Goal: Task Accomplishment & Management: Manage account settings

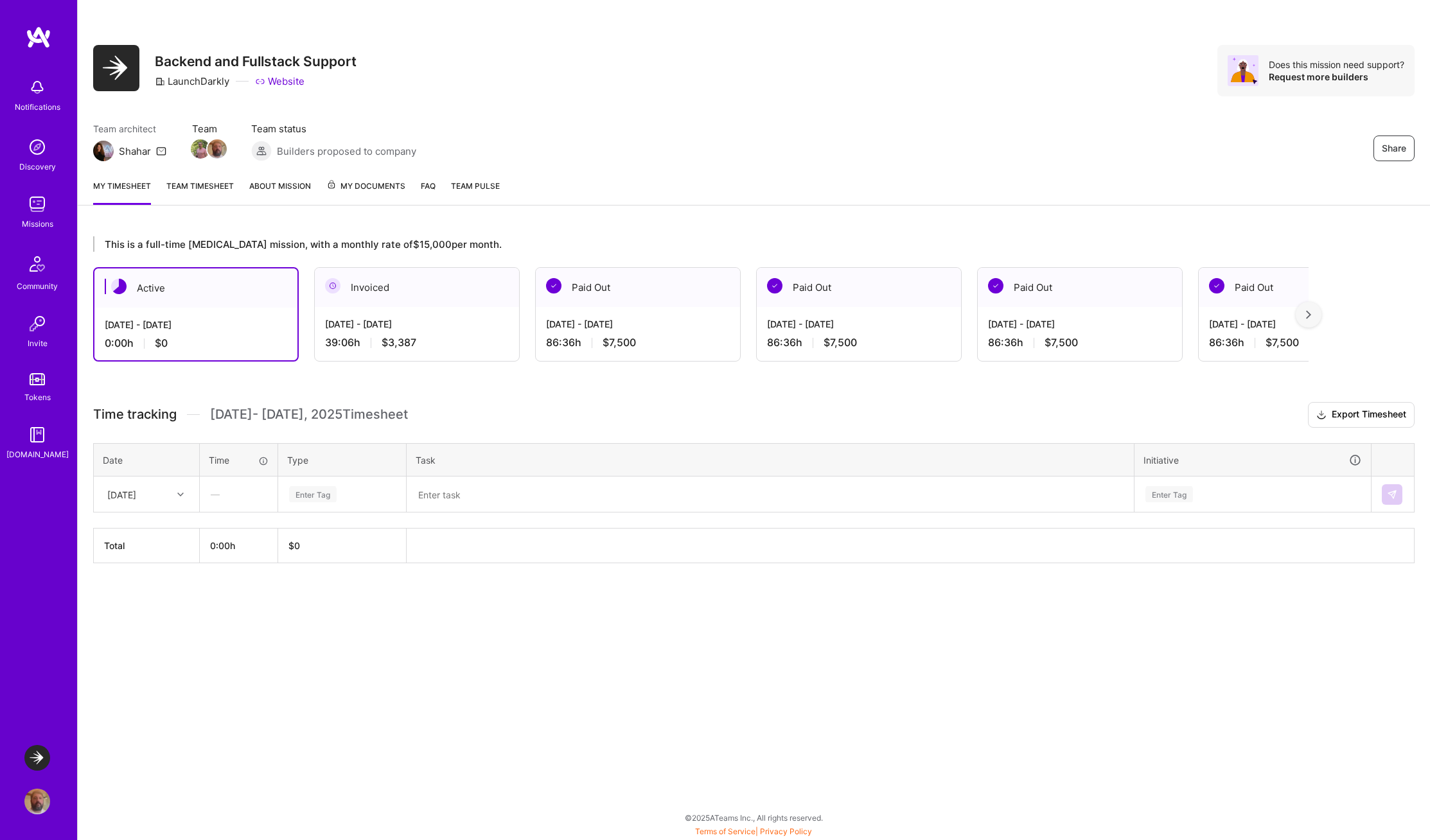
click at [401, 295] on div "Invoiced" at bounding box center [417, 287] width 205 height 40
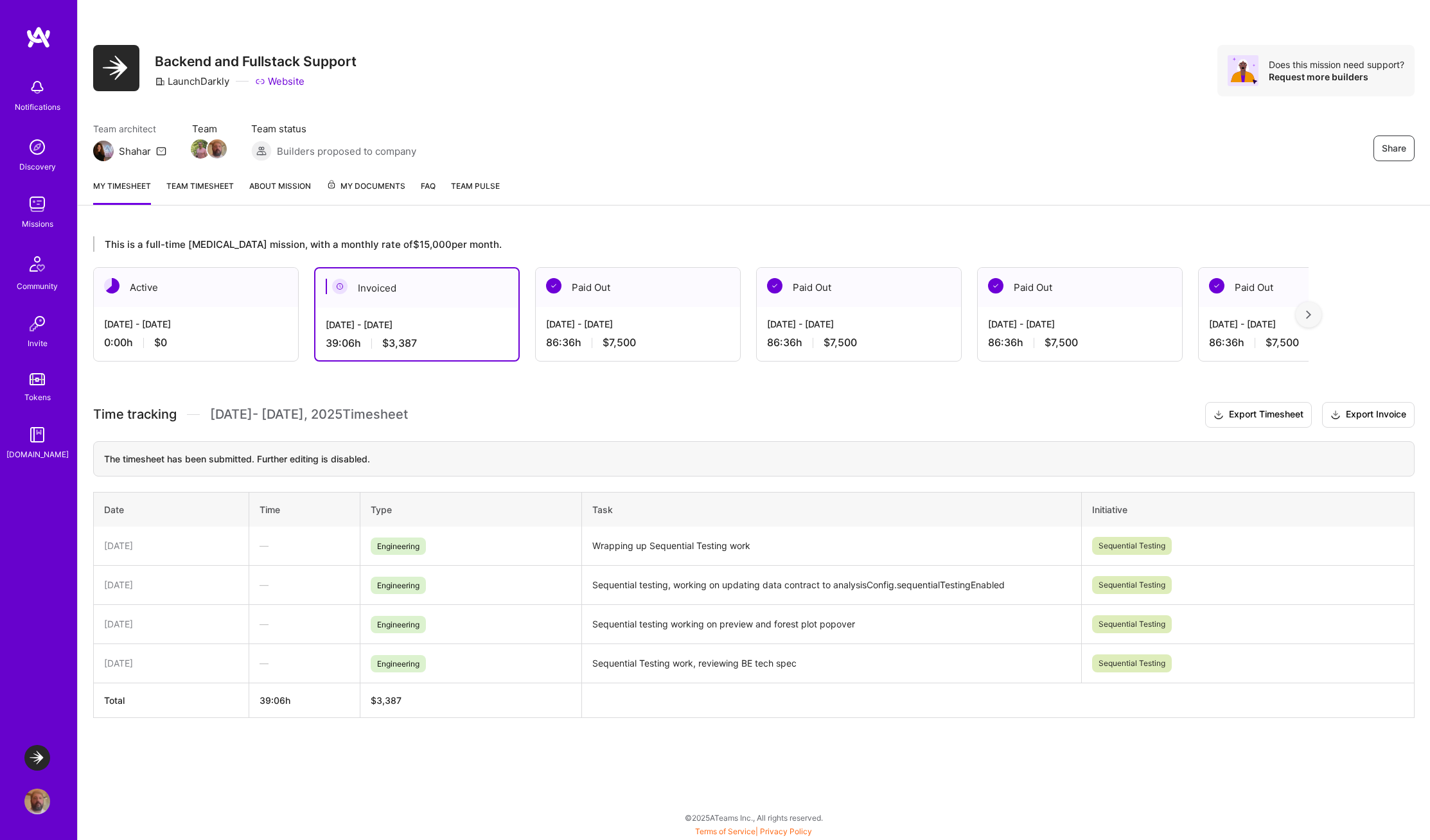
click at [373, 181] on span "My Documents" at bounding box center [366, 186] width 79 height 14
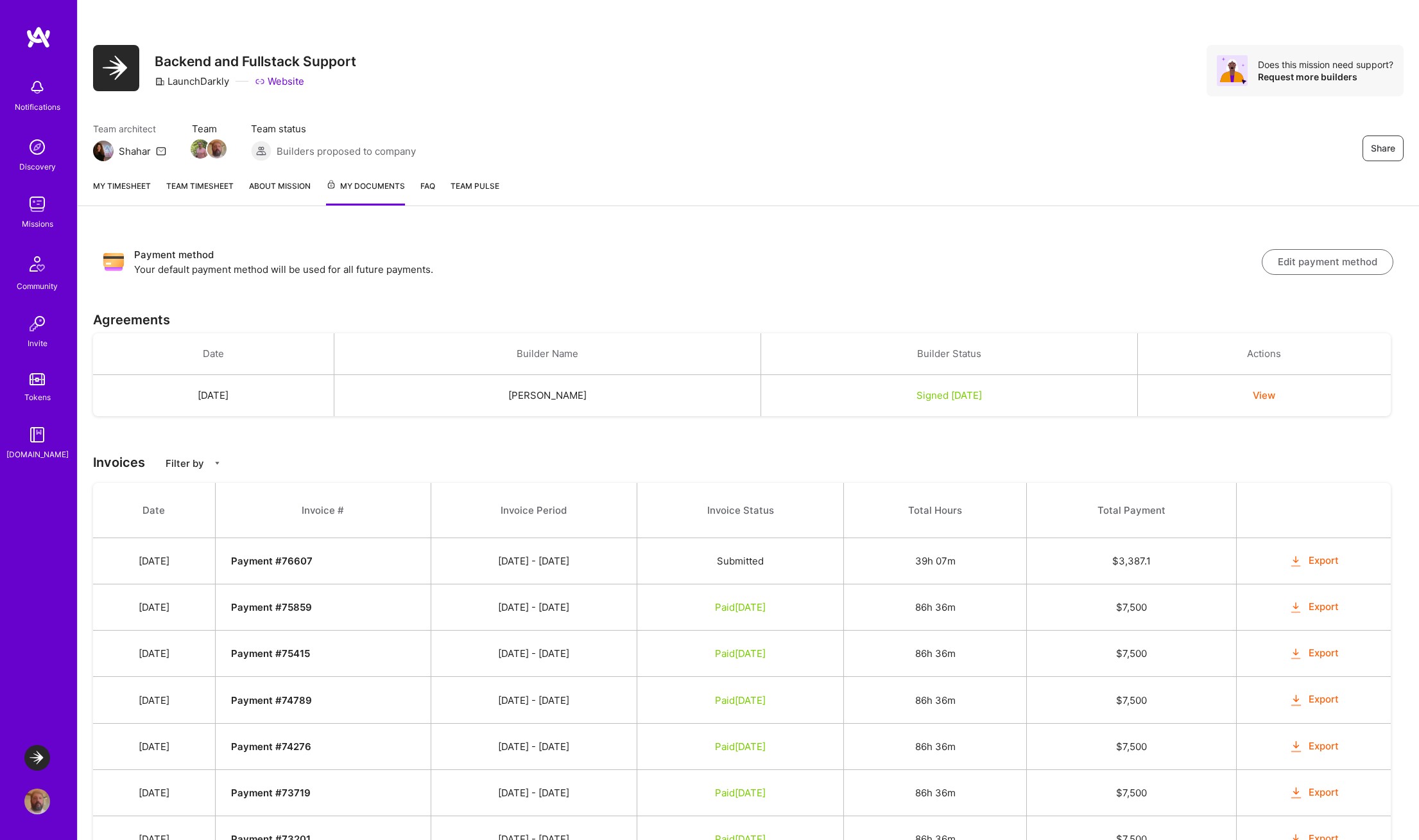
click at [428, 185] on link "FAQ" at bounding box center [428, 192] width 15 height 26
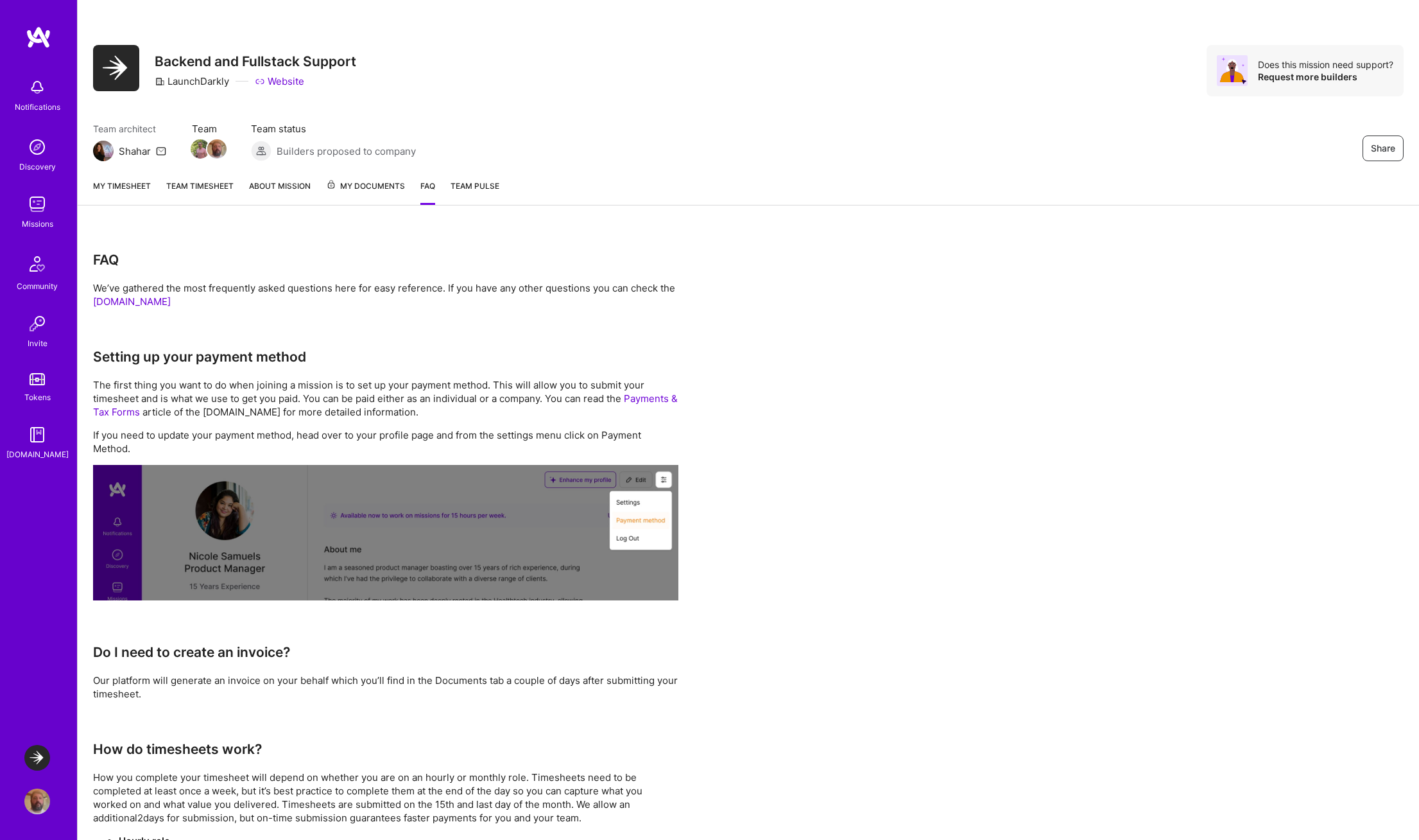
click at [465, 189] on span "Team Pulse" at bounding box center [475, 185] width 49 height 9
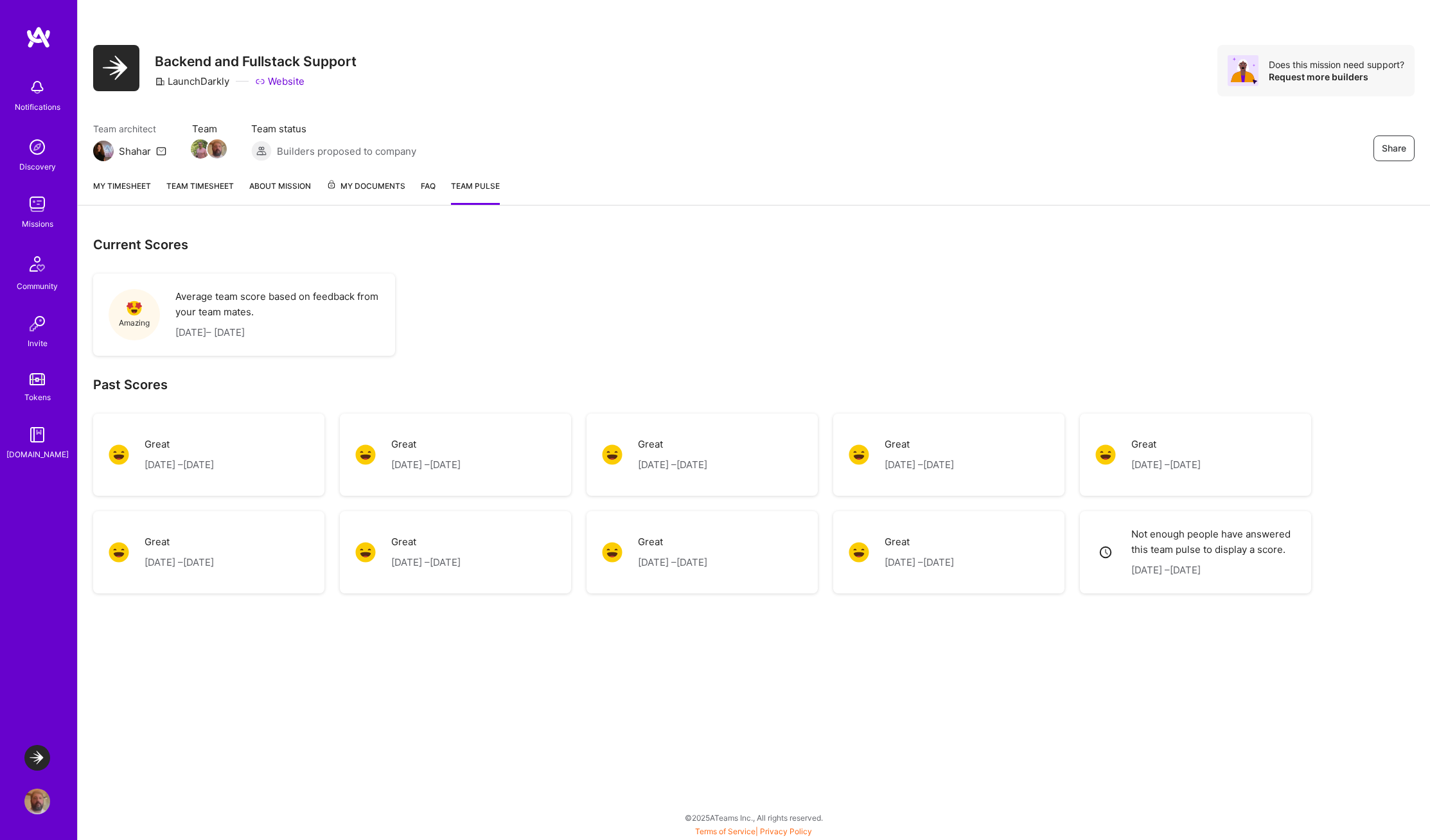
click at [207, 183] on link "Team timesheet" at bounding box center [200, 192] width 67 height 26
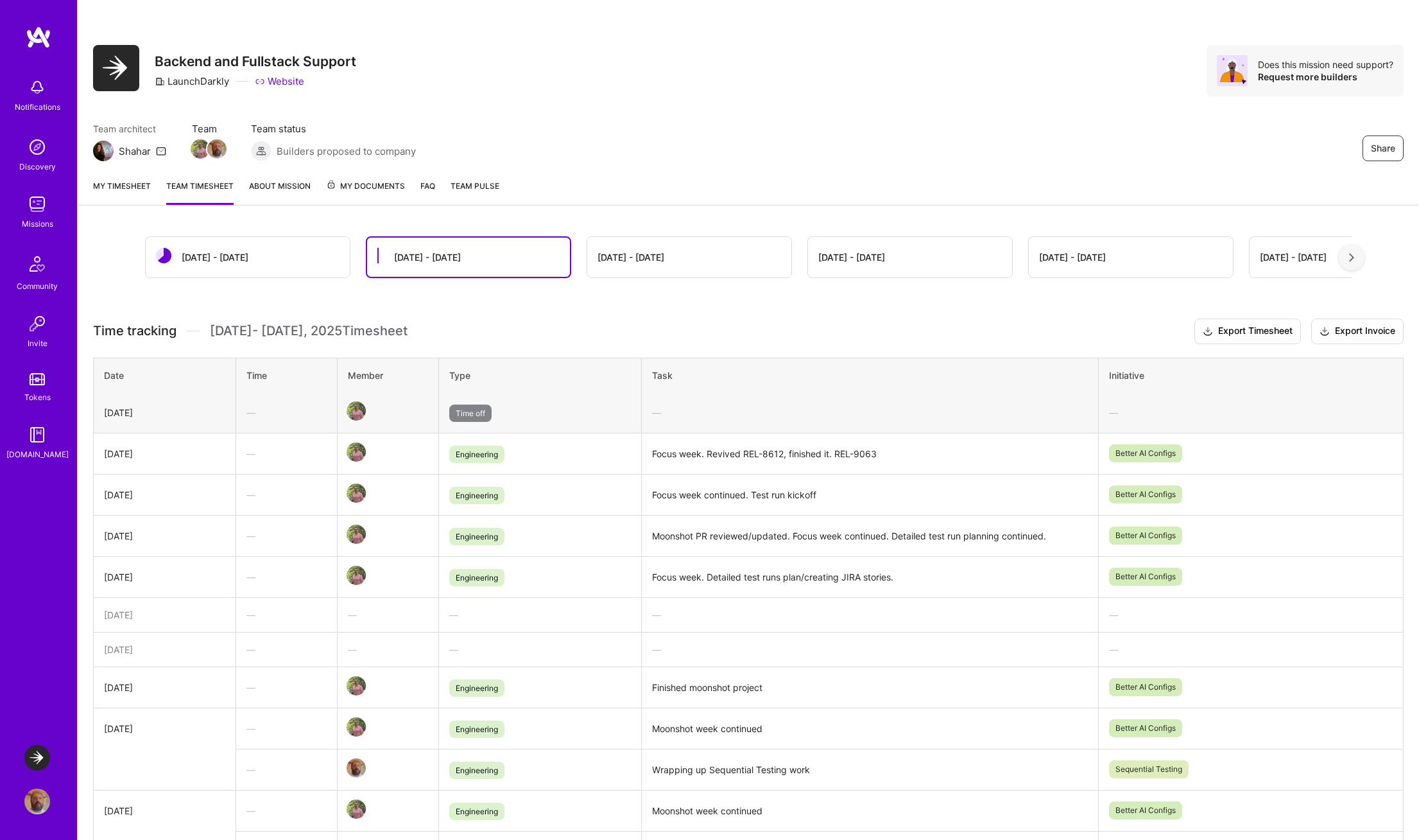
click at [285, 254] on div "Aug 16 - Aug 31" at bounding box center [247, 257] width 205 height 40
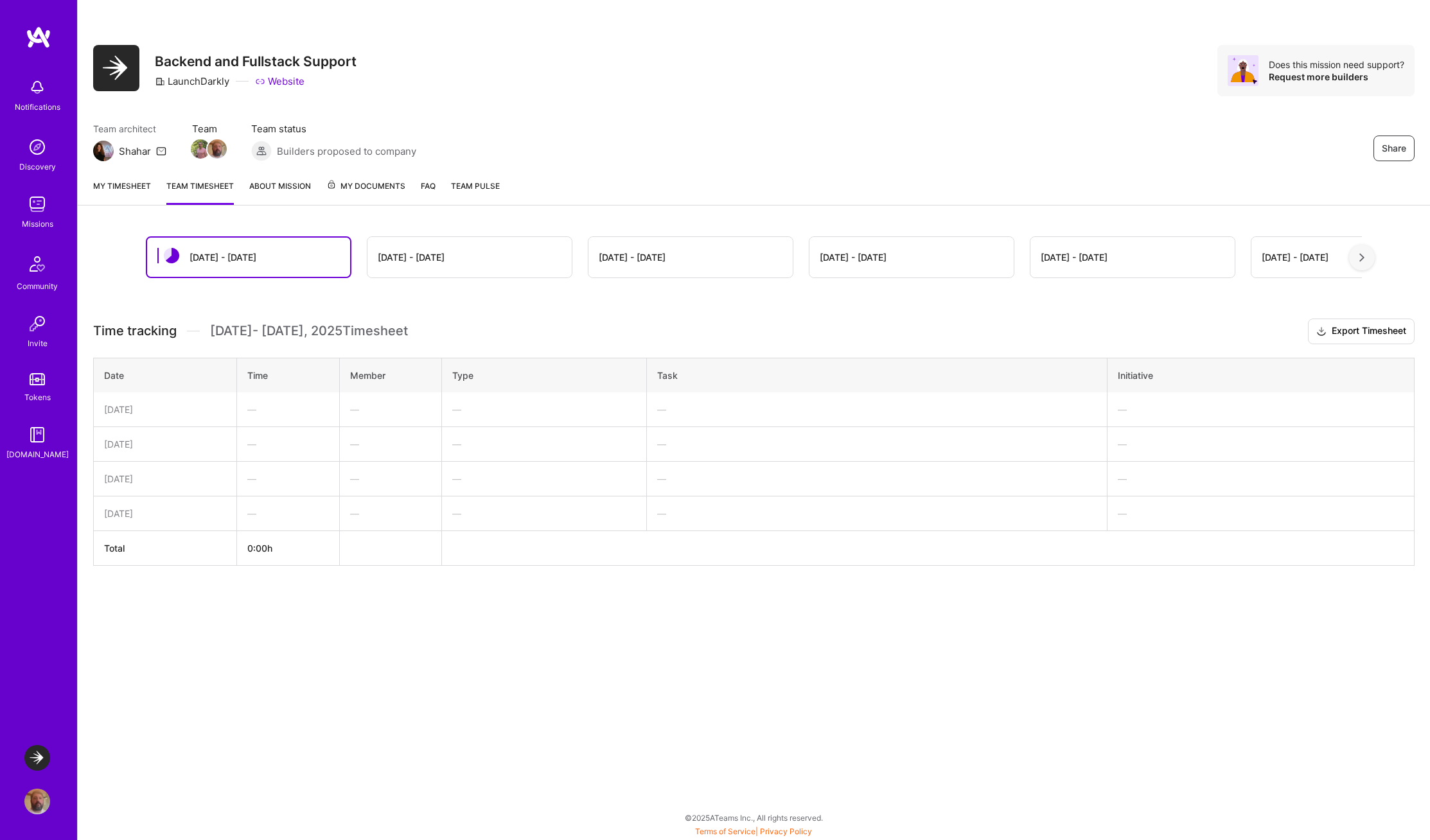
click at [453, 256] on div "Aug 1 - Aug 15" at bounding box center [469, 257] width 205 height 40
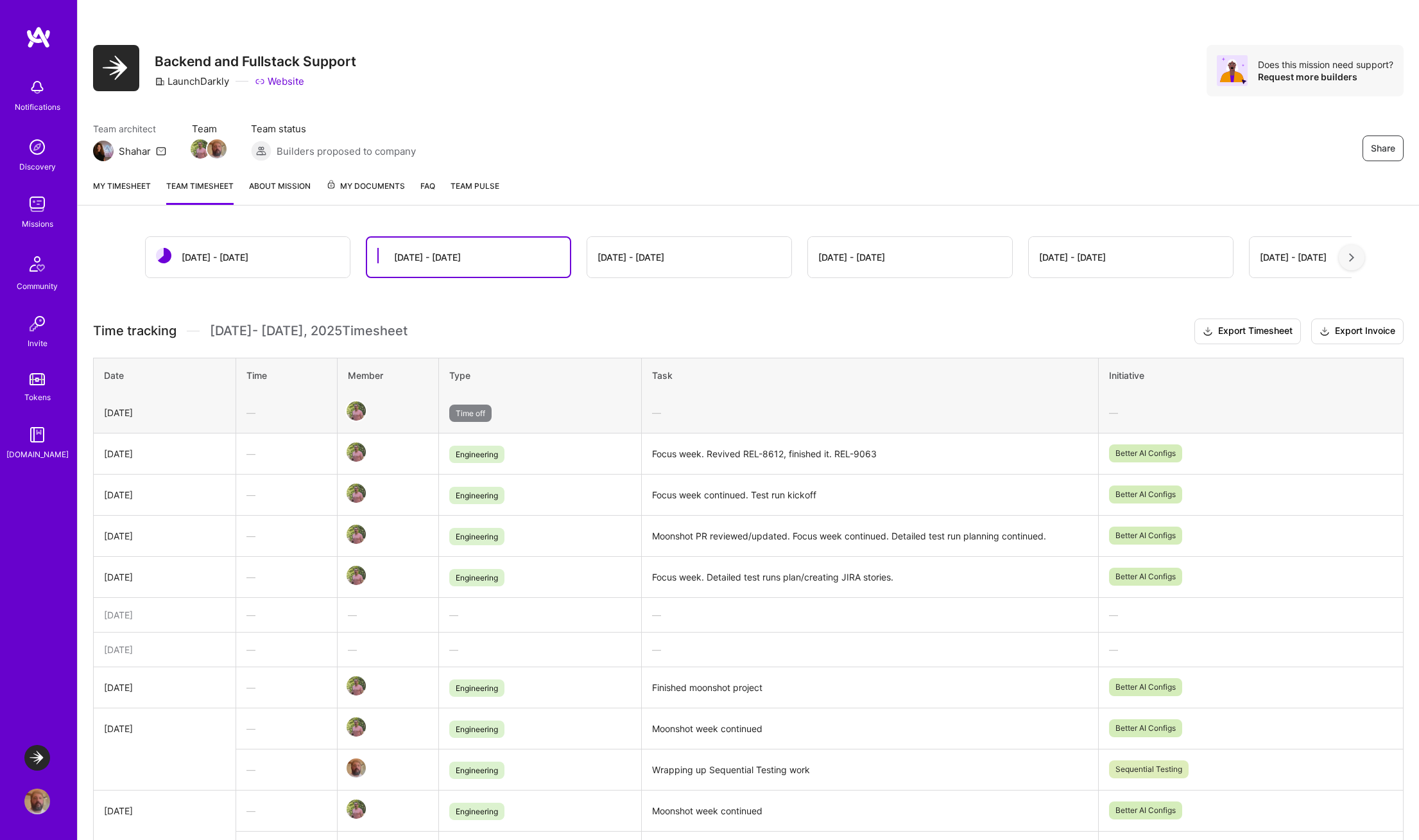
click at [283, 263] on div "Aug 16 - Aug 31" at bounding box center [247, 257] width 205 height 40
